Goal: Transaction & Acquisition: Purchase product/service

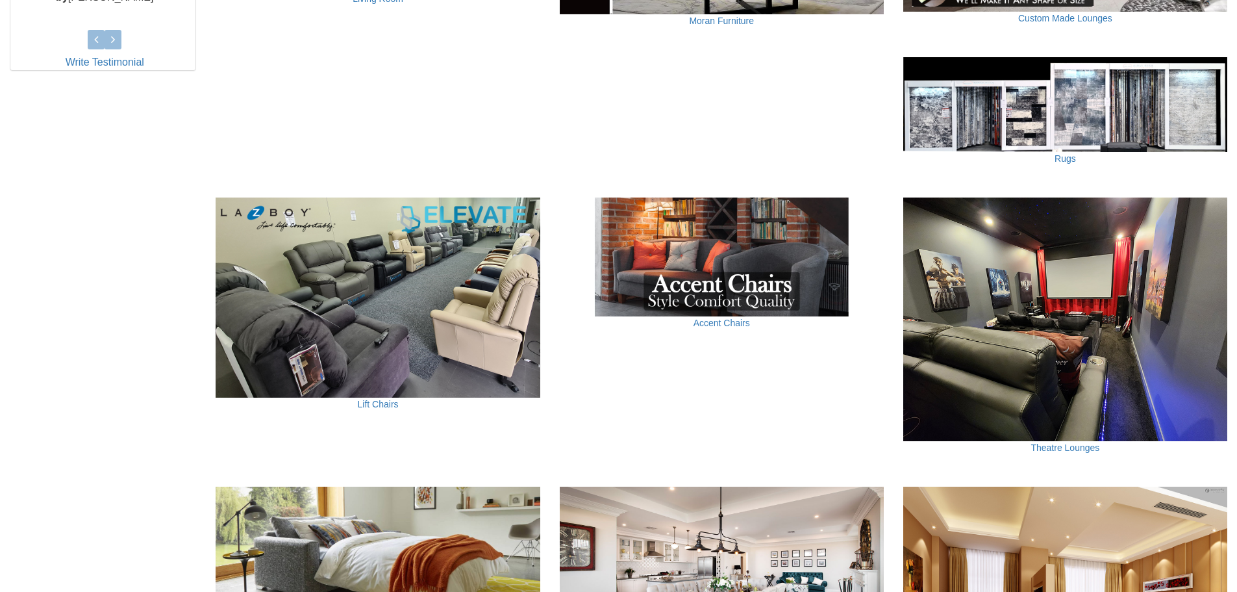
scroll to position [703, 0]
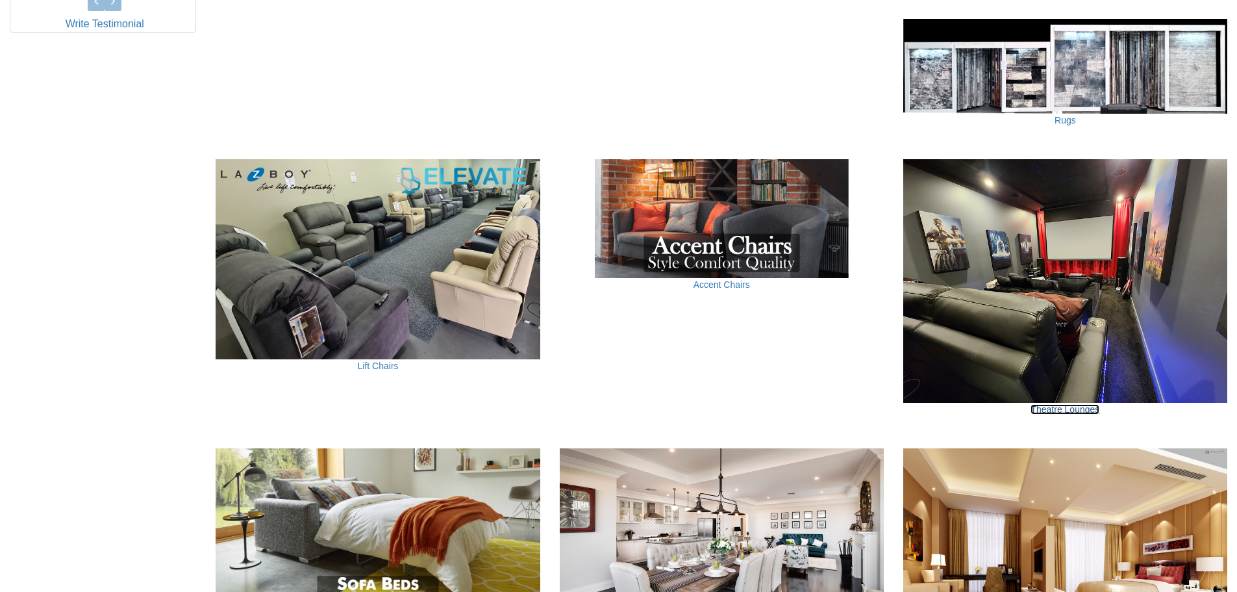
click at [1065, 409] on link "Theatre Lounges" at bounding box center [1065, 409] width 69 height 10
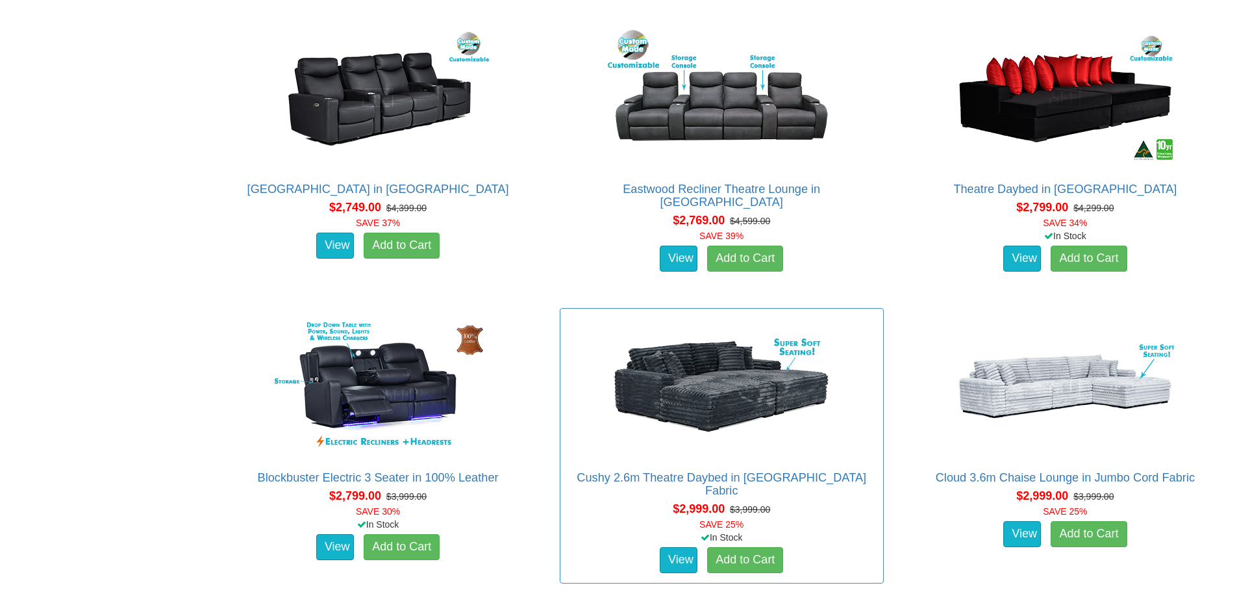
scroll to position [1819, 0]
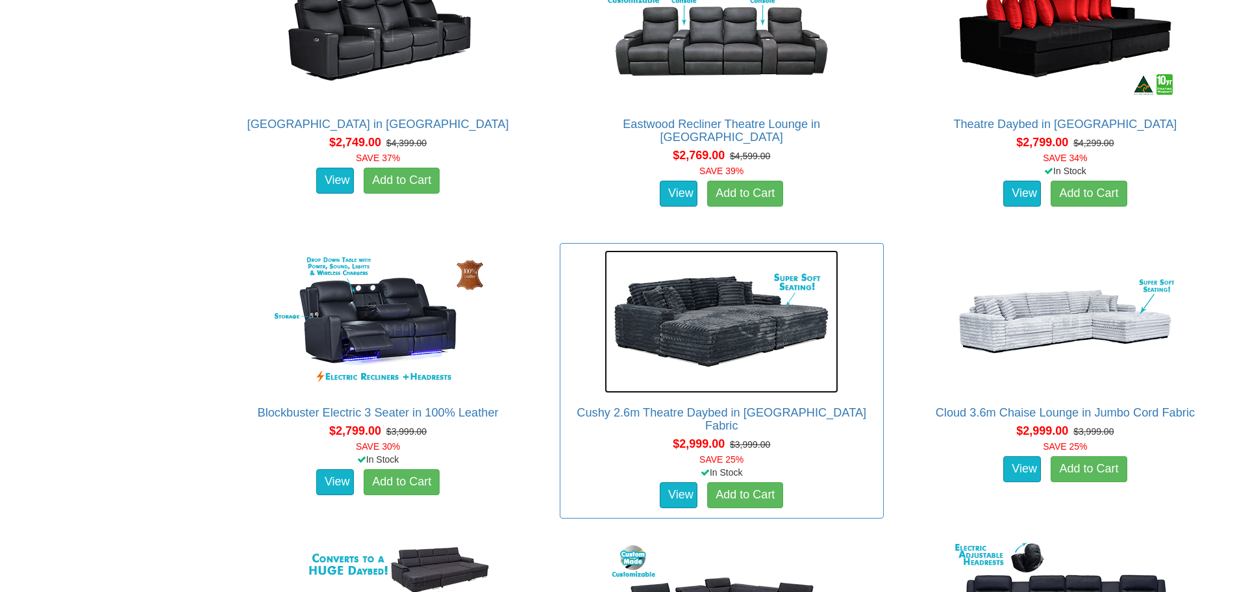
click at [722, 312] on img at bounding box center [722, 321] width 234 height 143
